Goal: Task Accomplishment & Management: Manage account settings

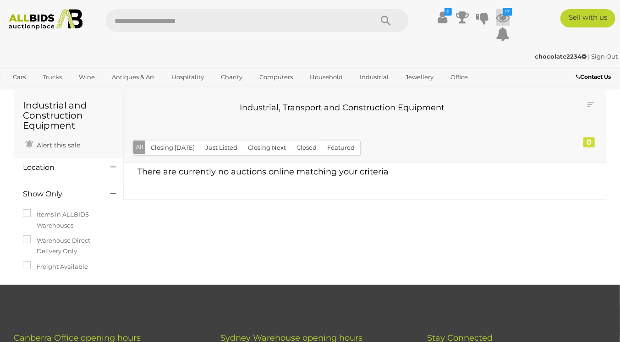
click at [503, 14] on icon "17" at bounding box center [507, 12] width 9 height 8
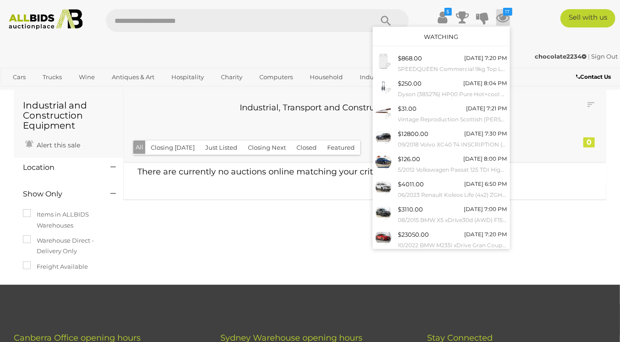
scroll to position [69, 0]
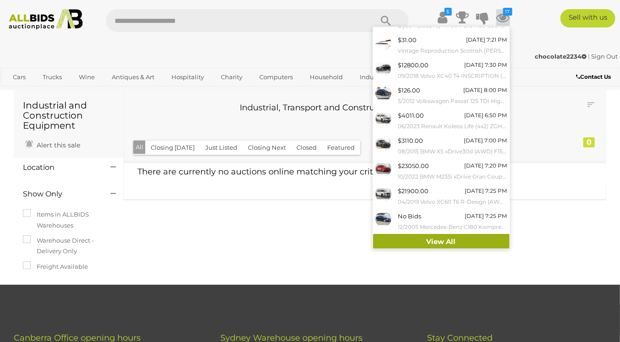
click at [446, 241] on link "View All" at bounding box center [441, 242] width 136 height 16
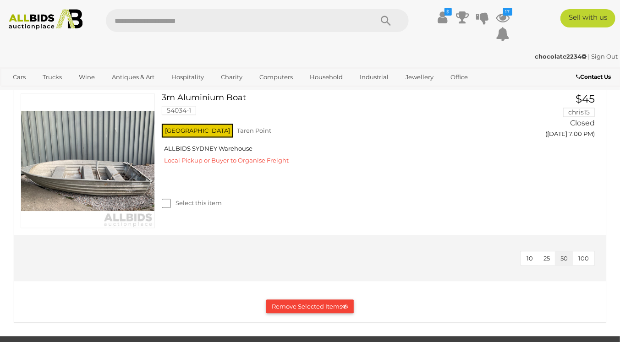
scroll to position [2838, 0]
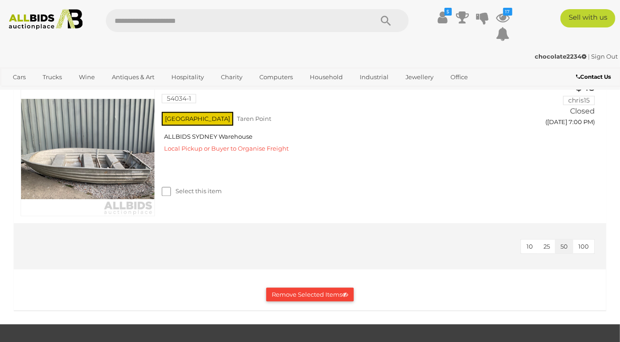
click at [287, 302] on button "Remove Selected Items" at bounding box center [309, 295] width 87 height 14
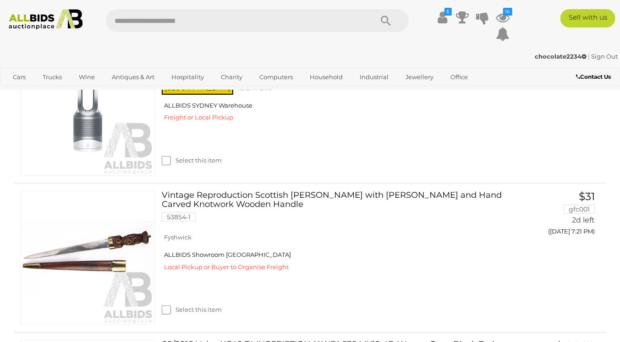
scroll to position [238, 0]
